Goal: Task Accomplishment & Management: Manage account settings

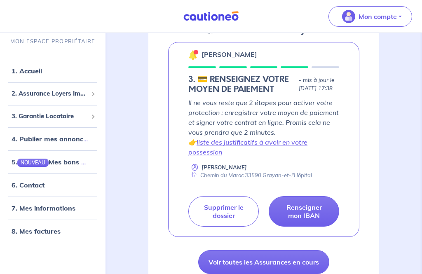
scroll to position [138, 0]
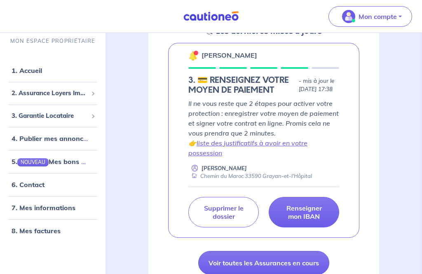
click at [293, 155] on link "liste des justificatifs à avoir en votre possession" at bounding box center [247, 148] width 119 height 18
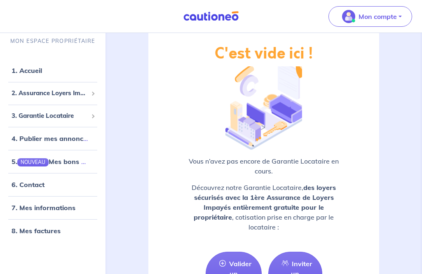
scroll to position [1343, 0]
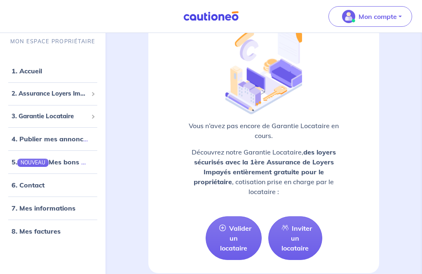
click at [235, 244] on link "Valider un locataire" at bounding box center [234, 238] width 56 height 44
click at [234, 225] on link "Valider un locataire" at bounding box center [234, 238] width 56 height 44
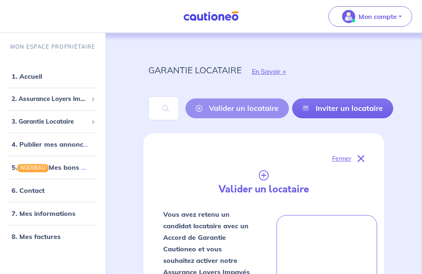
click at [39, 77] on link "1. Accueil" at bounding box center [27, 76] width 30 height 8
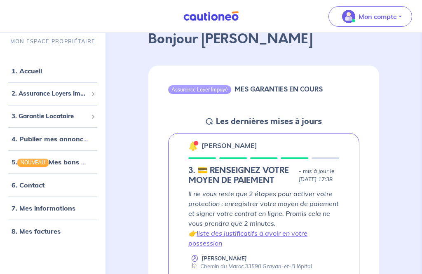
scroll to position [56, 0]
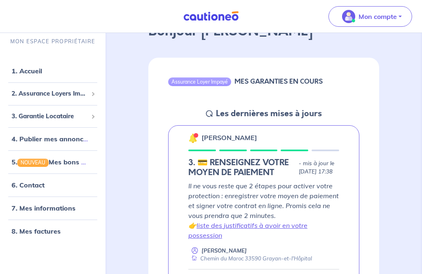
click at [238, 148] on div "Eleonore Bouchard 3. 💳 RENSEIGNEZ VOTRE MOYEN DE PAIEMENT - mis à jour le 25 se…" at bounding box center [263, 222] width 191 height 195
click at [213, 152] on div "Eleonore Bouchard 3. 💳 RENSEIGNEZ VOTRE MOYEN DE PAIEMENT - mis à jour le 25 se…" at bounding box center [263, 222] width 191 height 195
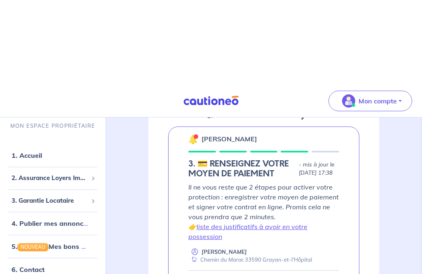
scroll to position [0, 0]
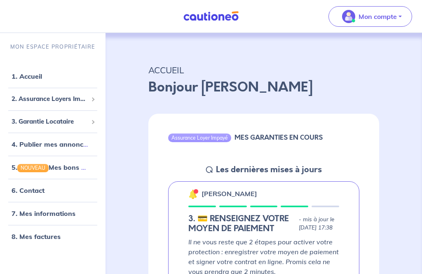
click at [374, 16] on p "Mon compte" at bounding box center [378, 17] width 38 height 10
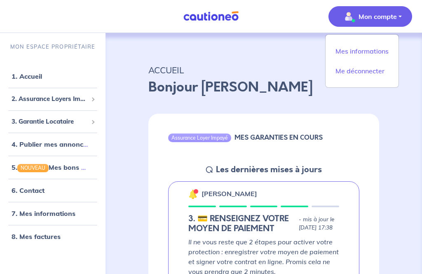
click at [42, 80] on link "1. Accueil" at bounding box center [27, 76] width 30 height 8
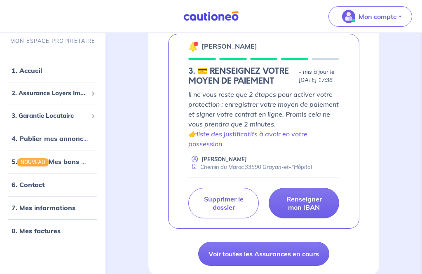
scroll to position [156, 0]
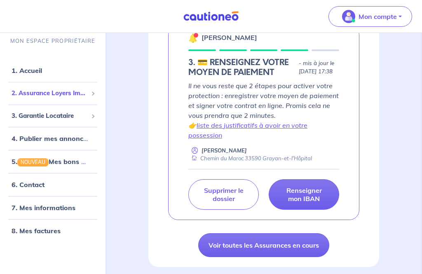
click at [66, 98] on span "2. Assurance Loyers Impayés" at bounding box center [50, 93] width 76 height 9
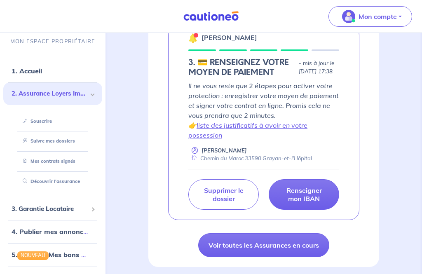
click at [44, 122] on link "Souscrire" at bounding box center [35, 121] width 33 height 6
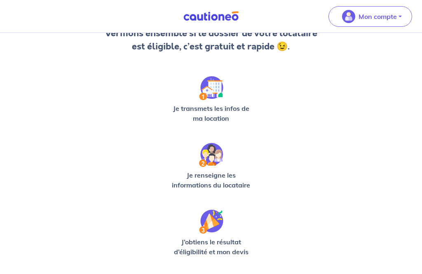
scroll to position [87, 0]
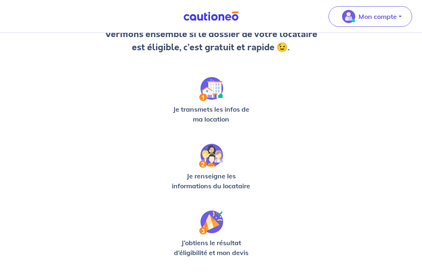
click at [213, 96] on img at bounding box center [211, 89] width 24 height 24
click at [216, 107] on p "Je transmets les infos de ma location" at bounding box center [211, 115] width 86 height 20
click at [218, 105] on p "Je transmets les infos de ma location" at bounding box center [211, 115] width 86 height 20
click at [215, 94] on img at bounding box center [211, 89] width 24 height 24
click at [214, 107] on p "Je transmets les infos de ma location" at bounding box center [211, 115] width 86 height 20
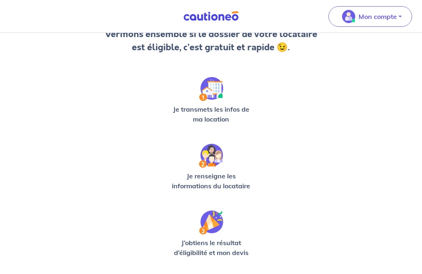
click at [216, 107] on p "Je transmets les infos de ma location" at bounding box center [211, 115] width 86 height 20
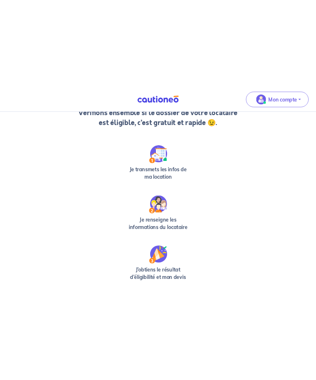
scroll to position [0, 0]
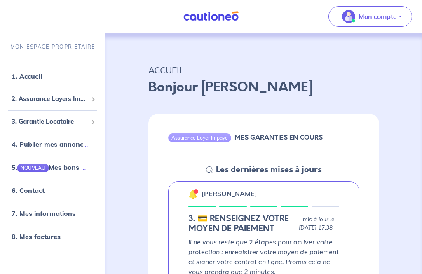
click at [42, 80] on link "1. Accueil" at bounding box center [27, 76] width 30 height 8
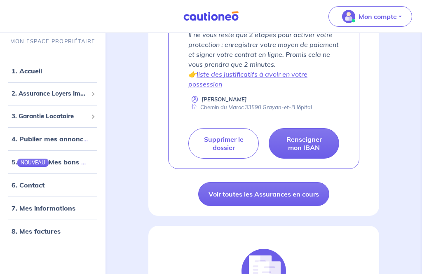
scroll to position [213, 0]
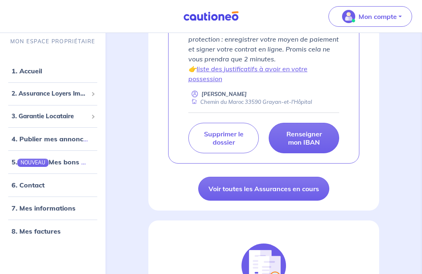
click at [214, 146] on p "Supprimer le dossier" at bounding box center [224, 138] width 50 height 16
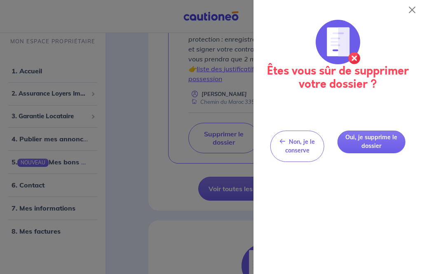
click at [310, 144] on span "Non, je le conserve" at bounding box center [300, 146] width 30 height 16
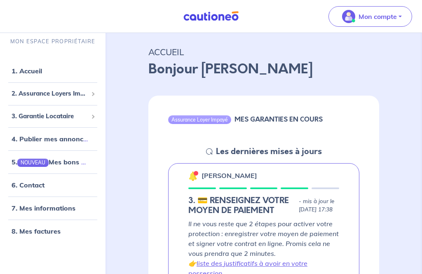
scroll to position [0, 0]
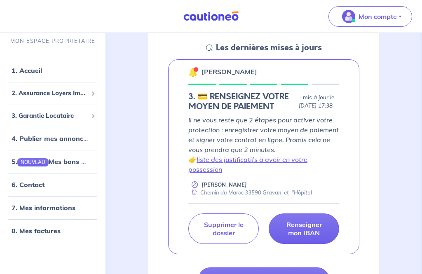
scroll to position [181, 0]
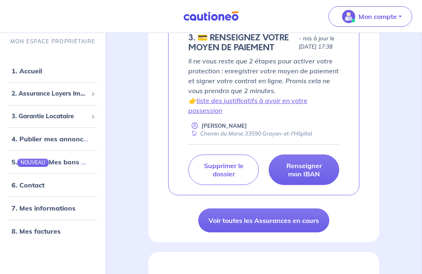
click at [241, 178] on p "Supprimer le dossier" at bounding box center [224, 170] width 50 height 16
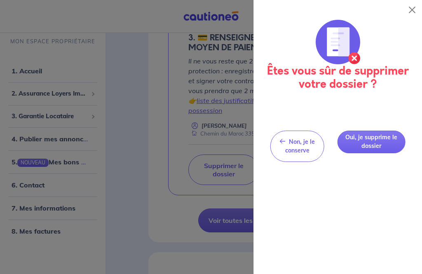
click at [380, 142] on button "Oui, je supprime le dossier" at bounding box center [371, 142] width 68 height 23
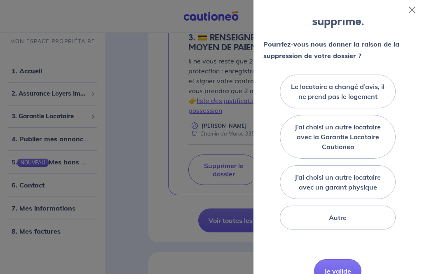
scroll to position [75, 0]
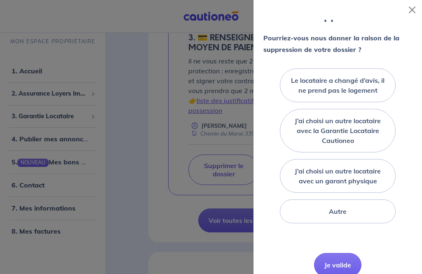
click at [421, 2] on div at bounding box center [410, 10] width 23 height 20
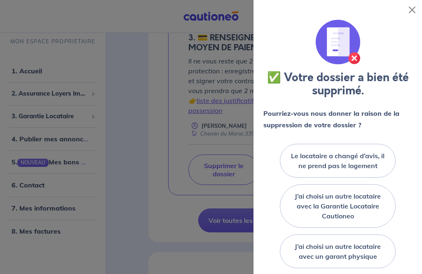
scroll to position [0, 0]
click at [415, 10] on button "Close" at bounding box center [411, 9] width 13 height 13
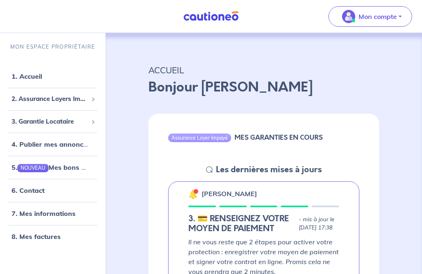
click at [376, 17] on p "Mon compte" at bounding box center [378, 17] width 38 height 10
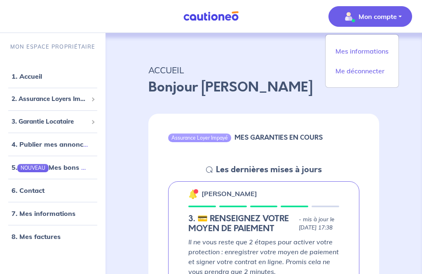
click at [42, 80] on link "1. Accueil" at bounding box center [27, 76] width 30 height 8
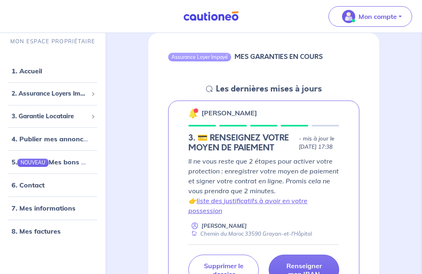
scroll to position [77, 0]
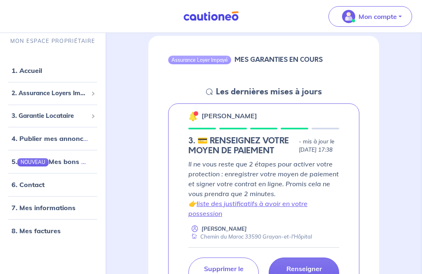
click at [236, 130] on div "Eleonore Bouchard 3. 💳 RENSEIGNEZ VOTRE MOYEN DE PAIEMENT - mis à jour le 25 se…" at bounding box center [263, 201] width 191 height 195
click at [214, 123] on div "Eleonore Bouchard 3. 💳 RENSEIGNEZ VOTRE MOYEN DE PAIEMENT - mis à jour le 25 se…" at bounding box center [263, 201] width 191 height 195
click at [203, 128] on div at bounding box center [202, 129] width 28 height 2
click at [194, 120] on img at bounding box center [193, 117] width 10 height 10
click at [195, 117] on img at bounding box center [193, 117] width 10 height 10
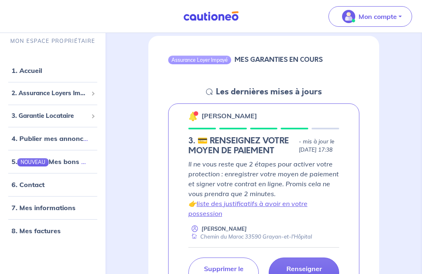
click at [202, 117] on p "[PERSON_NAME]" at bounding box center [230, 116] width 56 height 10
click at [209, 117] on p "[PERSON_NAME]" at bounding box center [230, 116] width 56 height 10
click at [230, 121] on div "Eleonore Bouchard 3. 💳 RENSEIGNEZ VOTRE MOYEN DE PAIEMENT - mis à jour le 25 se…" at bounding box center [263, 201] width 191 height 195
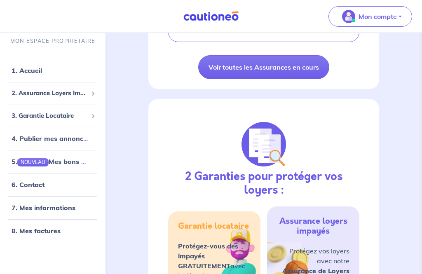
scroll to position [345, 0]
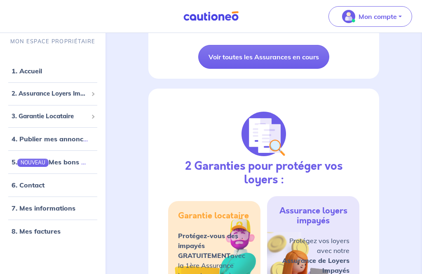
click at [46, 235] on link "8. Mes factures" at bounding box center [36, 231] width 49 height 8
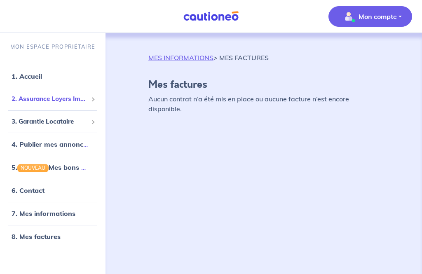
click at [38, 104] on div "2. Assurance Loyers Impayés" at bounding box center [52, 99] width 99 height 16
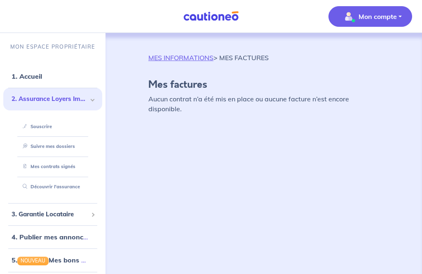
click at [62, 149] on link "Suivre mes dossiers" at bounding box center [47, 146] width 56 height 6
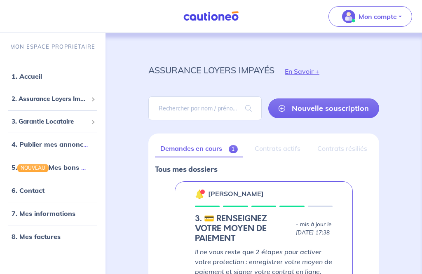
click at [301, 70] on button "En Savoir +" at bounding box center [301, 71] width 55 height 24
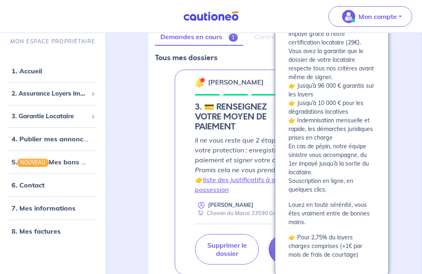
scroll to position [138, 0]
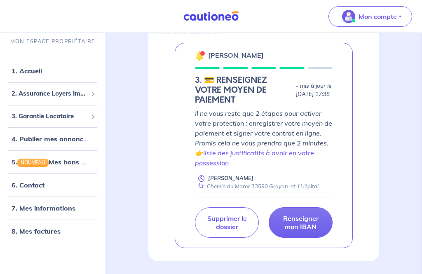
click at [190, 274] on div "assurance loyers impayés En Savoir + Nouvelle souscription Fermer Valider un lo…" at bounding box center [264, 88] width 270 height 387
click at [155, 272] on div "assurance loyers impayés En Savoir + Nouvelle souscription Fermer Valider un lo…" at bounding box center [264, 88] width 270 height 387
click at [403, 144] on div "assurance loyers impayés En Savoir + Nouvelle souscription Fermer Valider un lo…" at bounding box center [264, 98] width 310 height 406
click at [213, 64] on div "Eleonore Bouchard 3. 💳 RENSEIGNEZ VOTRE MOYEN DE PAIEMENT - mis à jour le 25 se…" at bounding box center [264, 145] width 178 height 205
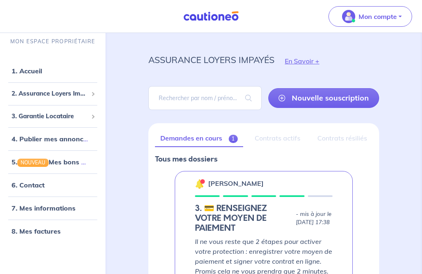
scroll to position [0, 0]
